Goal: Register for event/course

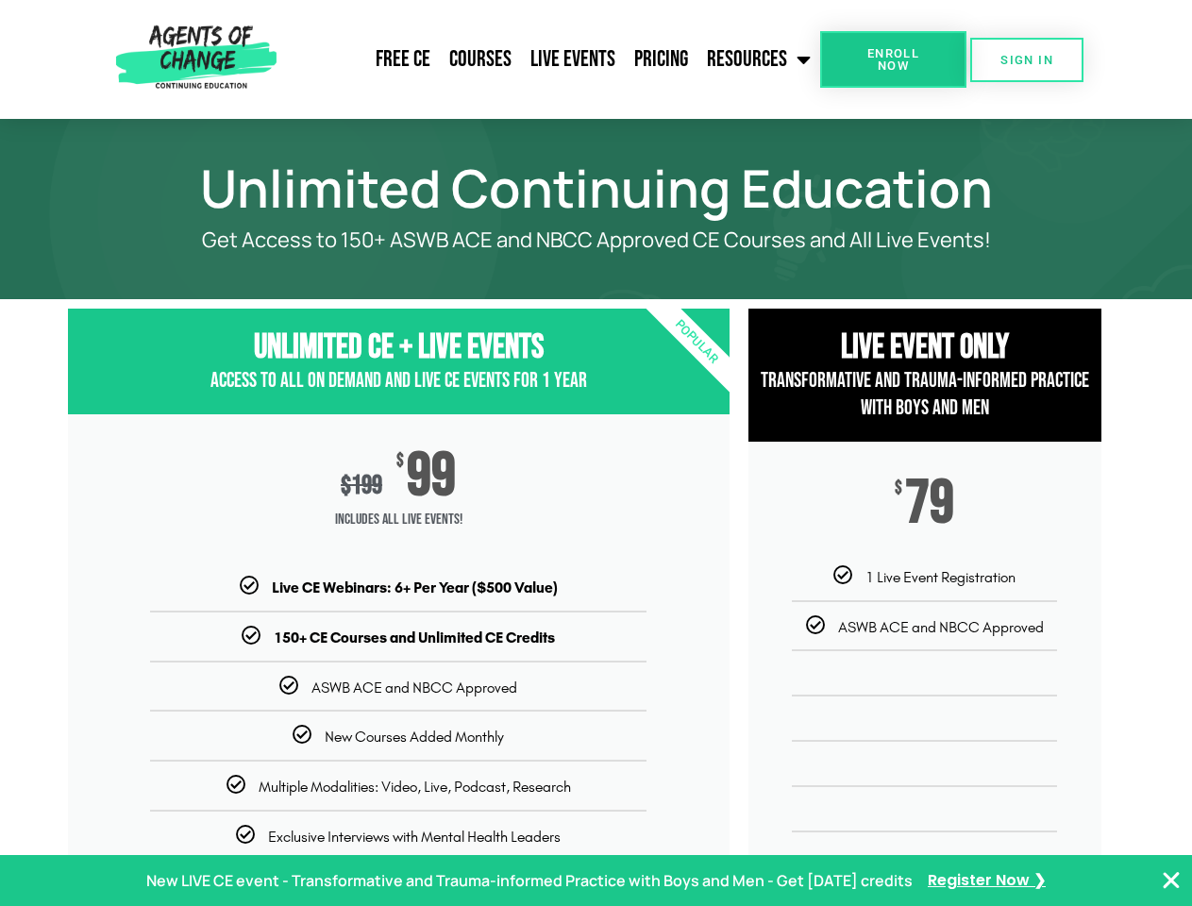
click at [596, 453] on div "$ 199 $ 99 Includes ALL Live Events!" at bounding box center [399, 495] width 662 height 162
click at [760, 59] on link "Resources" at bounding box center [759, 59] width 123 height 47
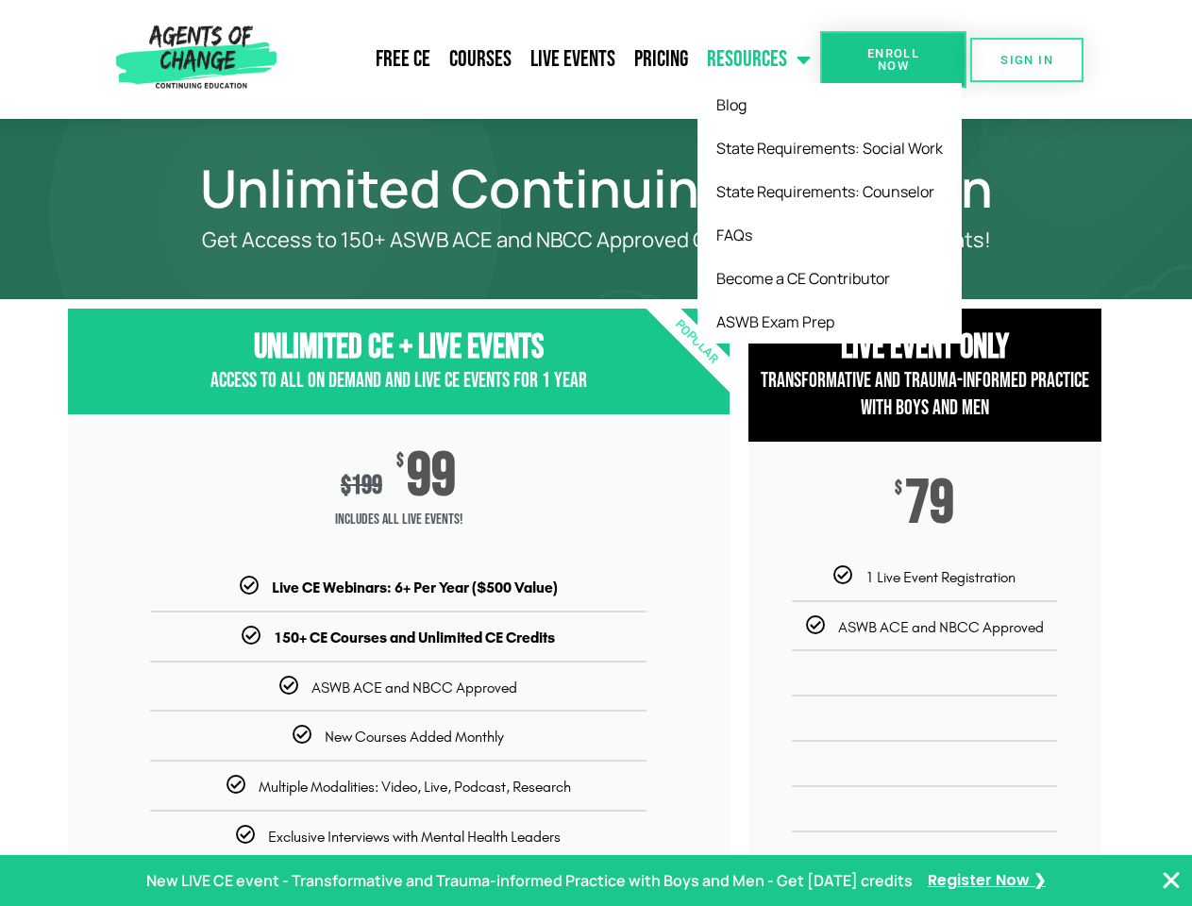
click at [893, 59] on span "Enroll Now" at bounding box center [894, 59] width 86 height 25
click at [1027, 59] on span "SIGN IN" at bounding box center [1027, 60] width 53 height 12
click at [596, 881] on p "New LIVE CE event - Transformative and Trauma-informed Practice with Boys and M…" at bounding box center [529, 881] width 767 height 27
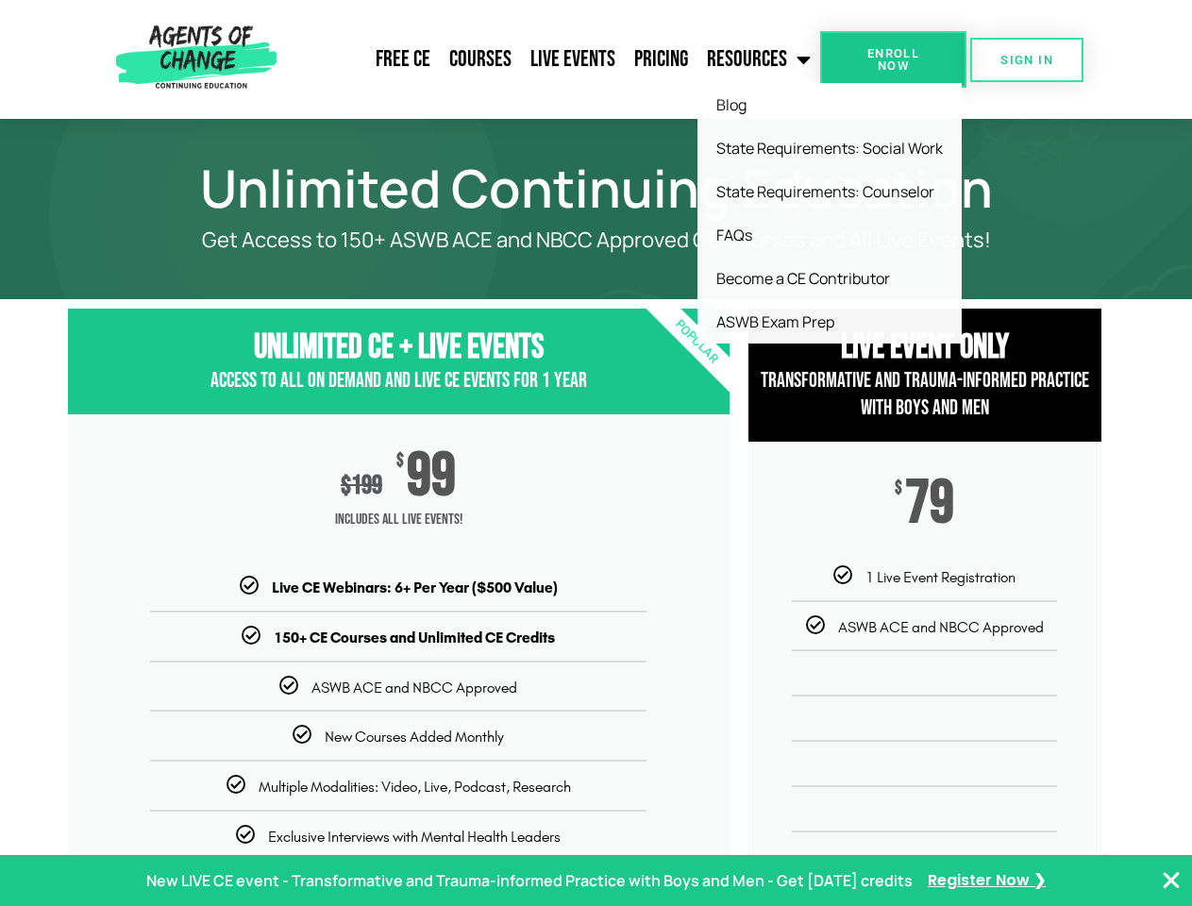
click at [1171, 881] on icon "Close Banner" at bounding box center [1171, 880] width 23 height 23
